Goal: Task Accomplishment & Management: Manage account settings

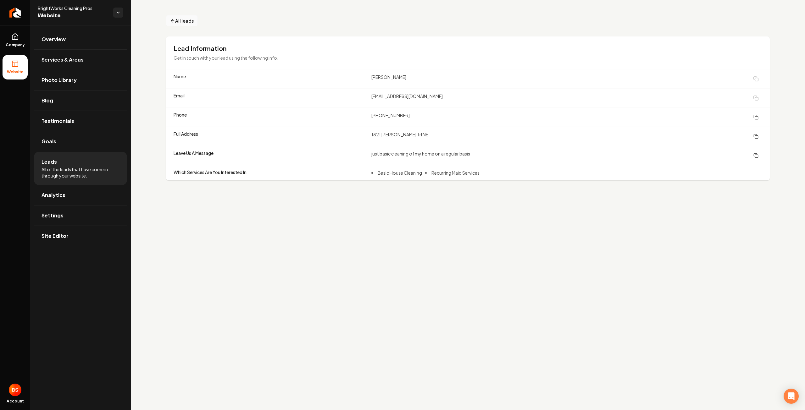
click at [179, 22] on span "All leads" at bounding box center [184, 21] width 19 height 7
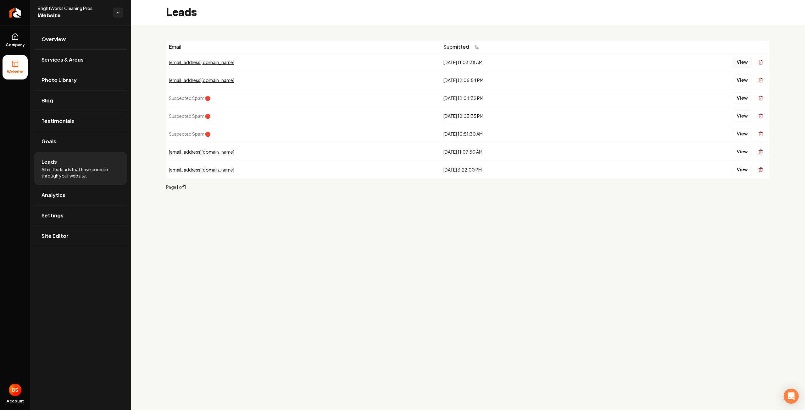
click at [739, 59] on button "View" at bounding box center [741, 62] width 19 height 11
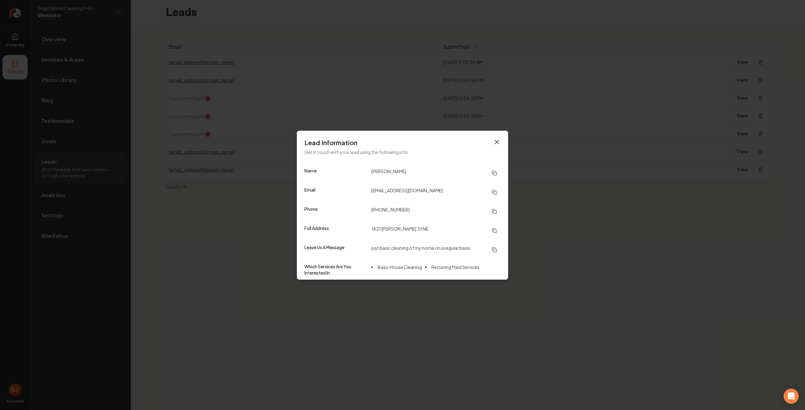
click at [498, 144] on icon "button" at bounding box center [497, 142] width 4 height 4
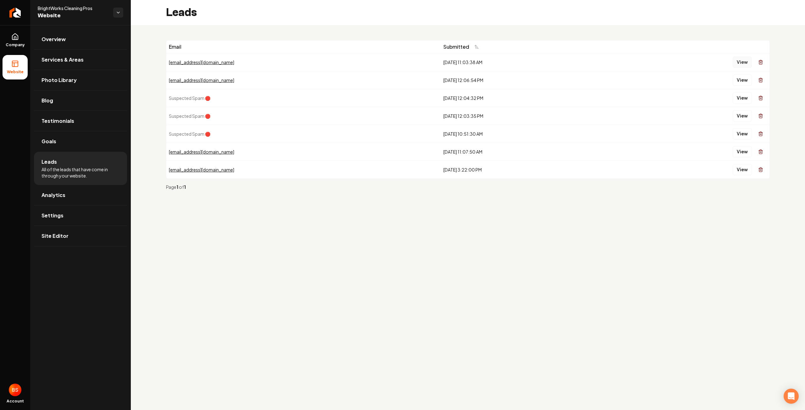
click at [742, 64] on button "View" at bounding box center [741, 62] width 19 height 11
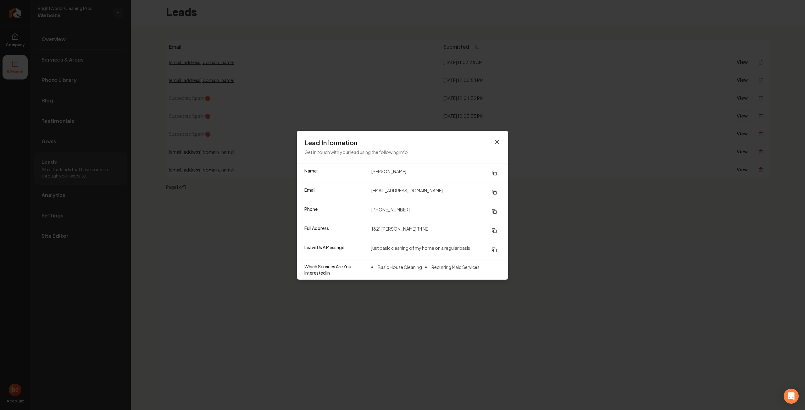
click at [496, 139] on icon "button" at bounding box center [497, 142] width 8 height 8
